Goal: Register for event/course

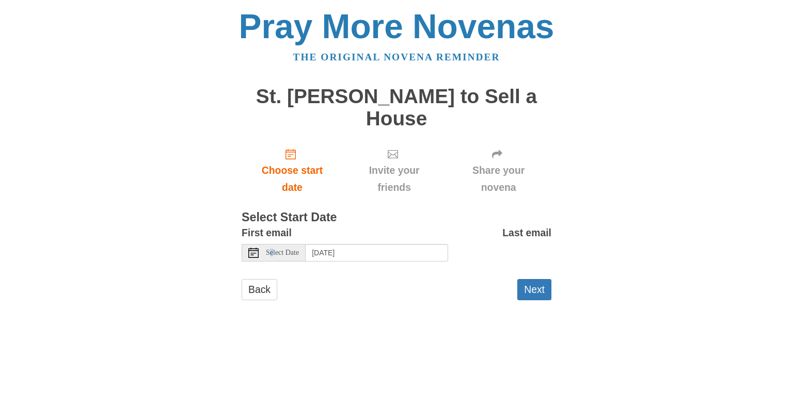
click at [273, 255] on span "Select Date" at bounding box center [282, 252] width 33 height 7
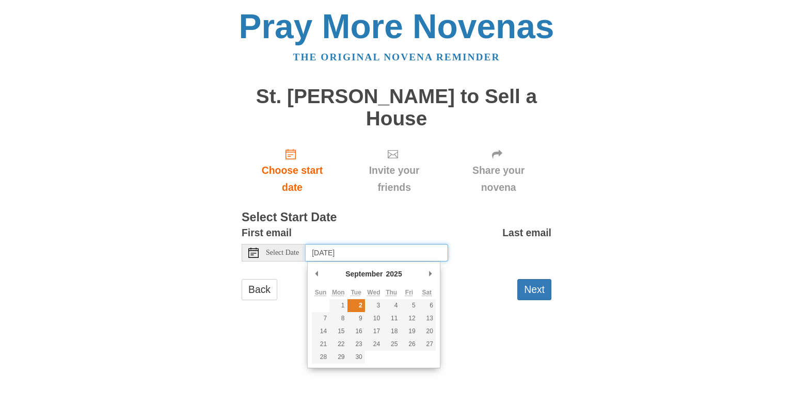
type input "Tuesday, September 2nd"
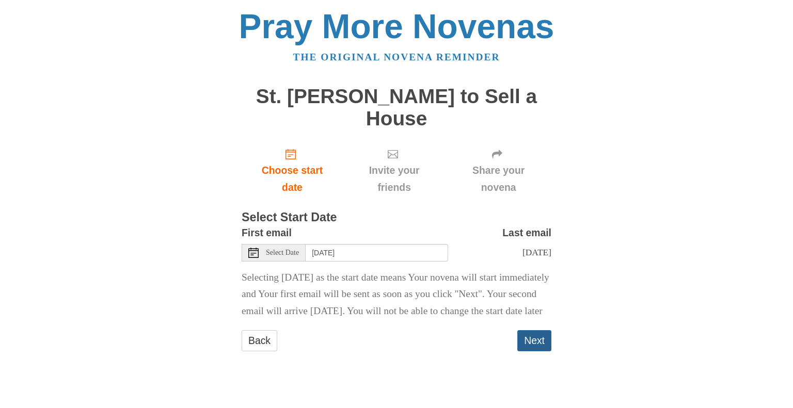
click at [536, 351] on button "Next" at bounding box center [534, 340] width 34 height 21
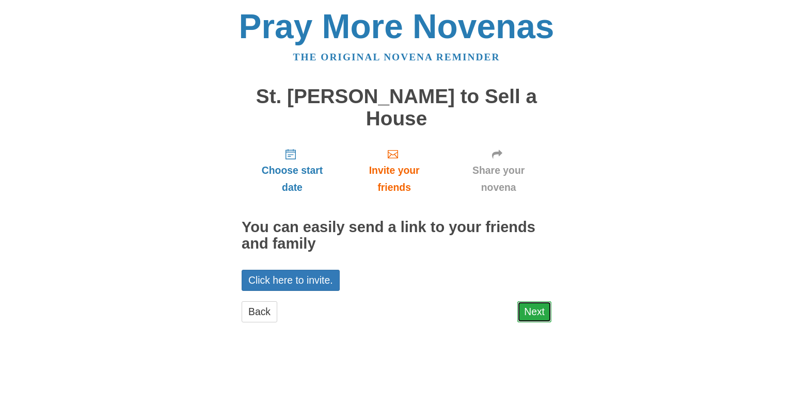
click at [532, 311] on link "Next" at bounding box center [534, 311] width 34 height 21
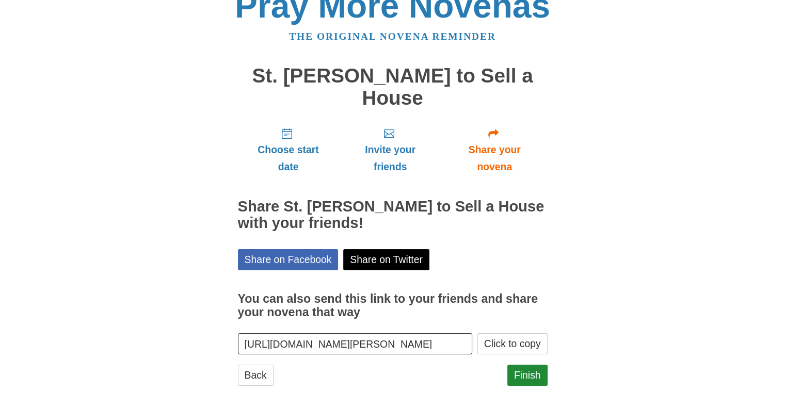
scroll to position [27, 0]
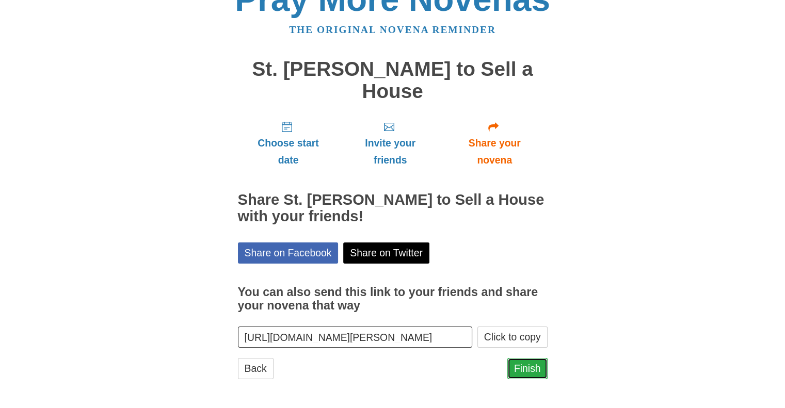
click at [527, 369] on link "Finish" at bounding box center [527, 368] width 40 height 21
